Goal: Navigation & Orientation: Find specific page/section

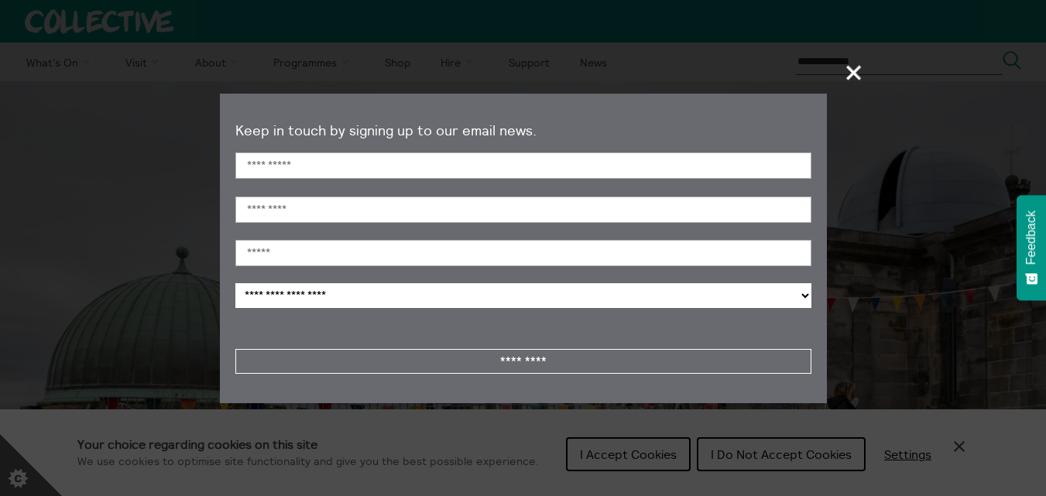
click at [632, 447] on section "**********" at bounding box center [523, 248] width 1046 height 496
click at [864, 67] on span "+" at bounding box center [854, 73] width 46 height 46
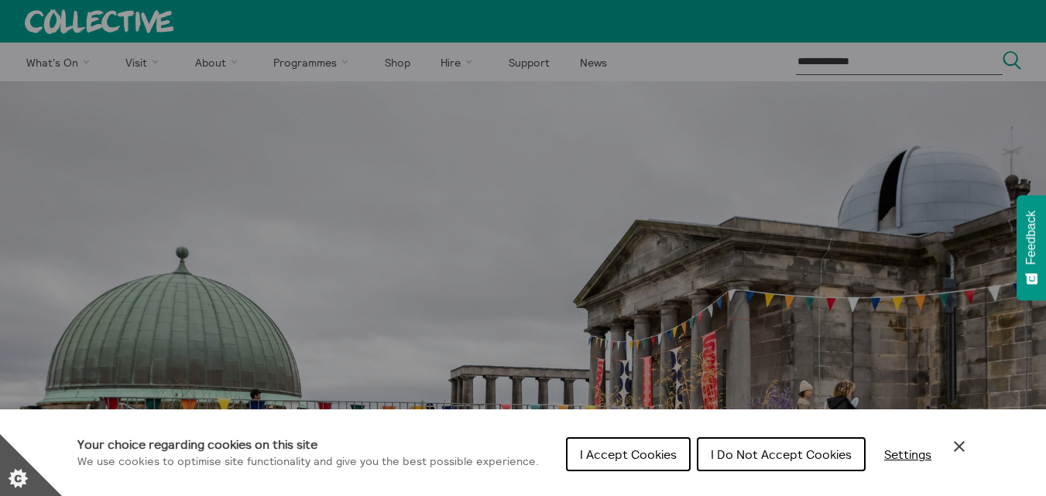
click at [607, 454] on span "I Accept Cookies" at bounding box center [628, 454] width 97 height 15
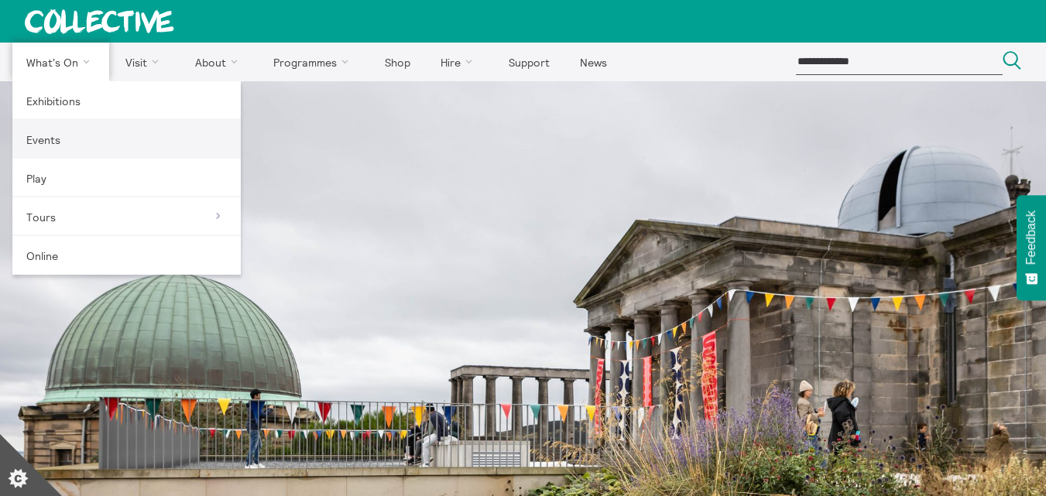
click at [49, 140] on link "Events" at bounding box center [126, 139] width 228 height 39
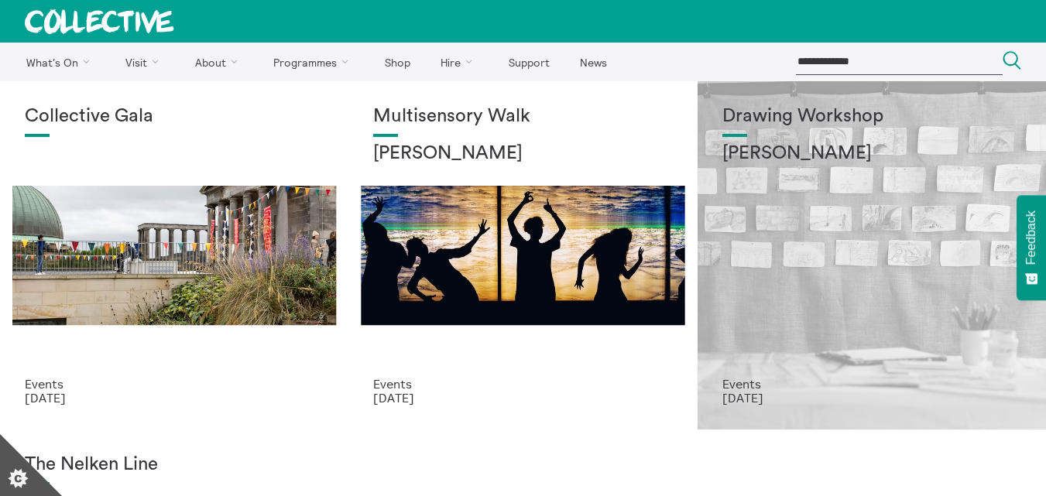
click at [826, 227] on div "Drawing Workshop [PERSON_NAME]" at bounding box center [871, 241] width 299 height 271
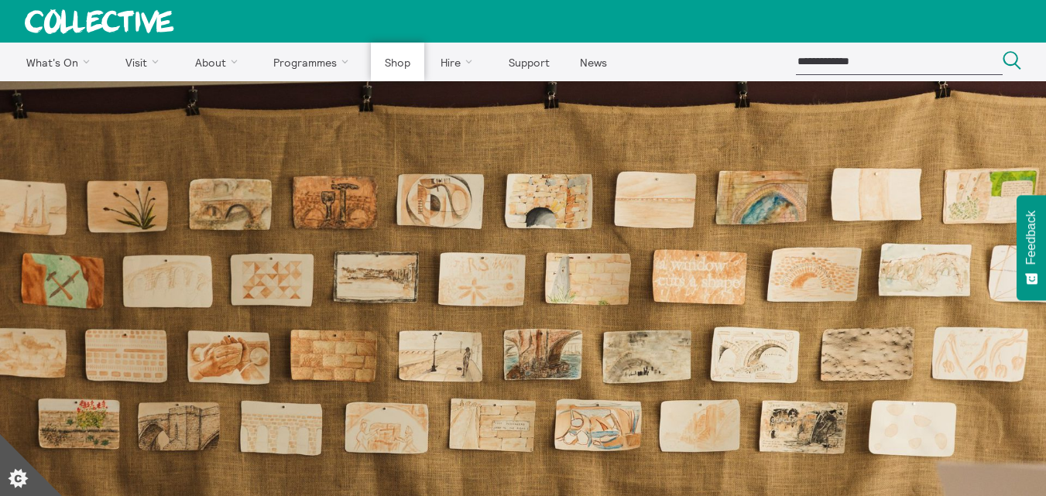
click at [402, 59] on link "Shop" at bounding box center [397, 62] width 53 height 39
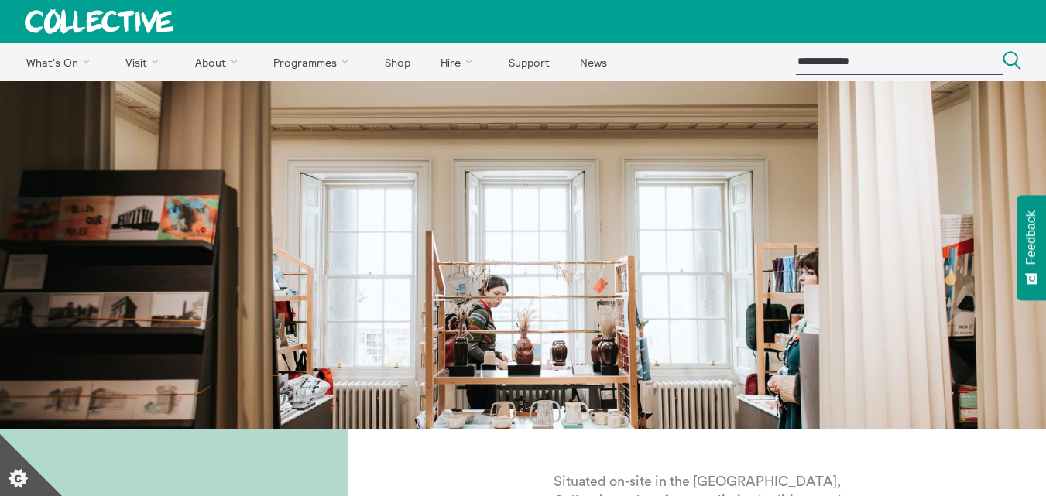
scroll to position [433, 0]
